Goal: Task Accomplishment & Management: Manage account settings

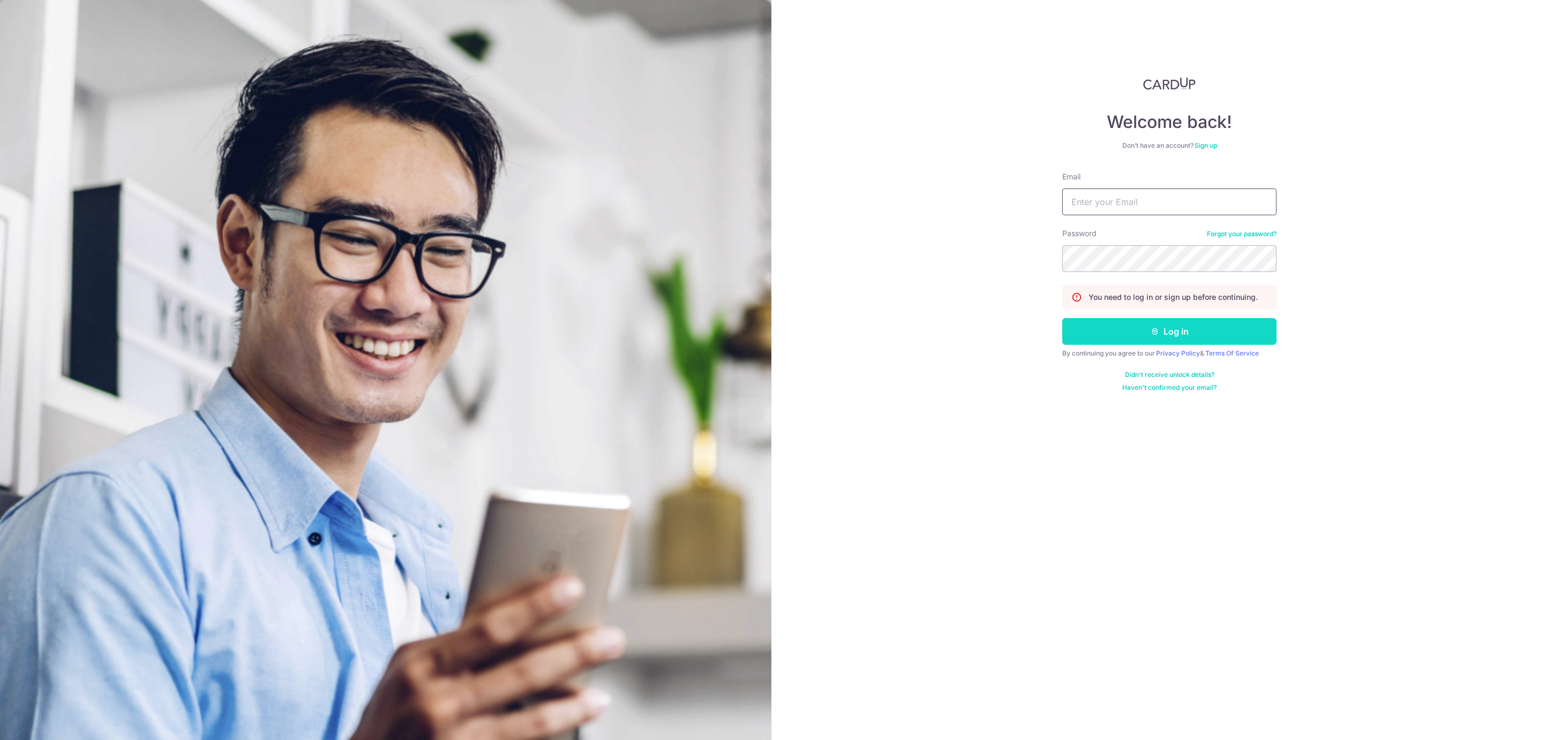
type input "[EMAIL_ADDRESS][DOMAIN_NAME]"
click at [1154, 340] on button "Log in" at bounding box center [1170, 331] width 214 height 27
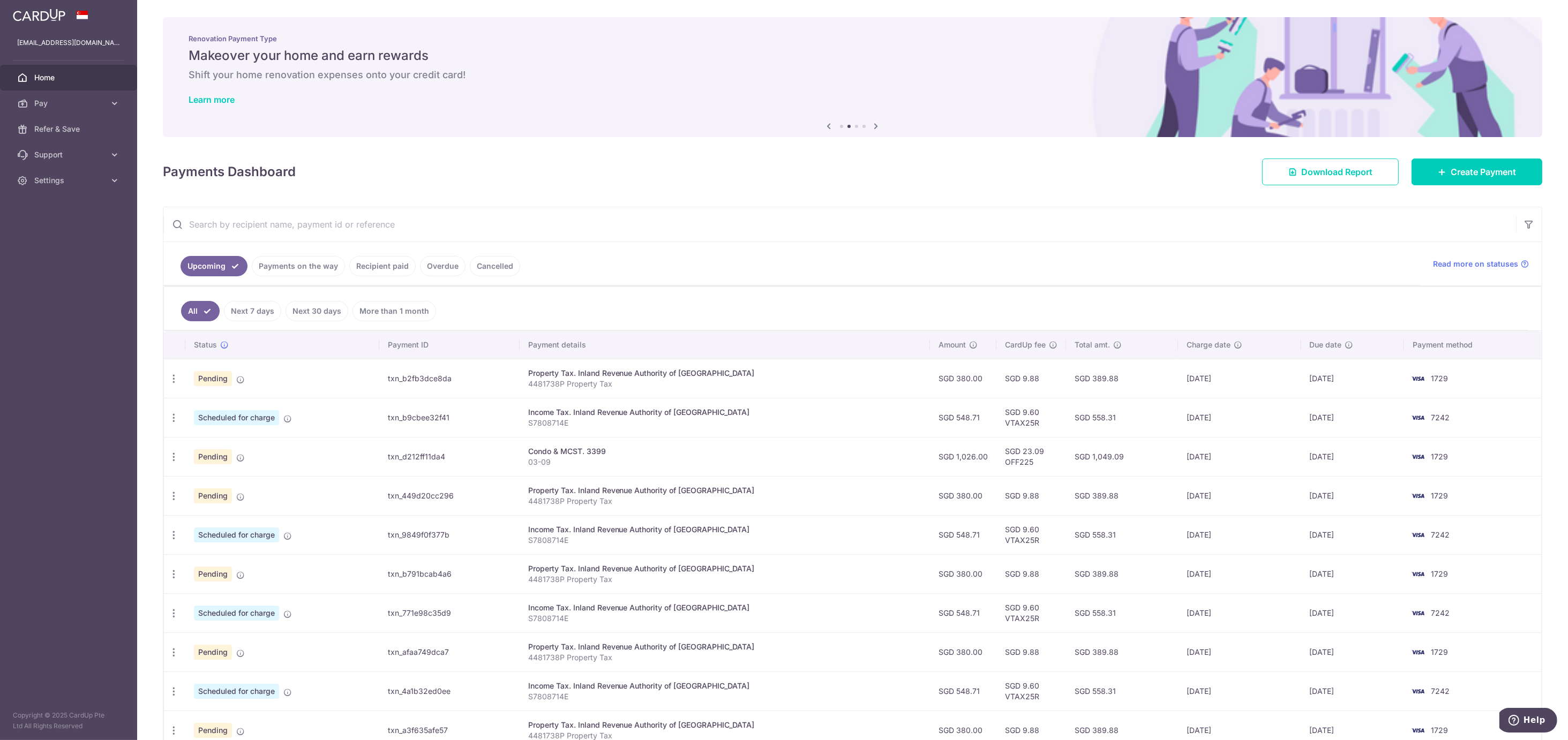
click at [163, 498] on div "All Next 7 days Next 30 days More than 1 month Status Payment ID Payment detail…" at bounding box center [852, 532] width 1379 height 491
click at [178, 384] on icon "button" at bounding box center [174, 379] width 11 height 11
